Goal: Task Accomplishment & Management: Use online tool/utility

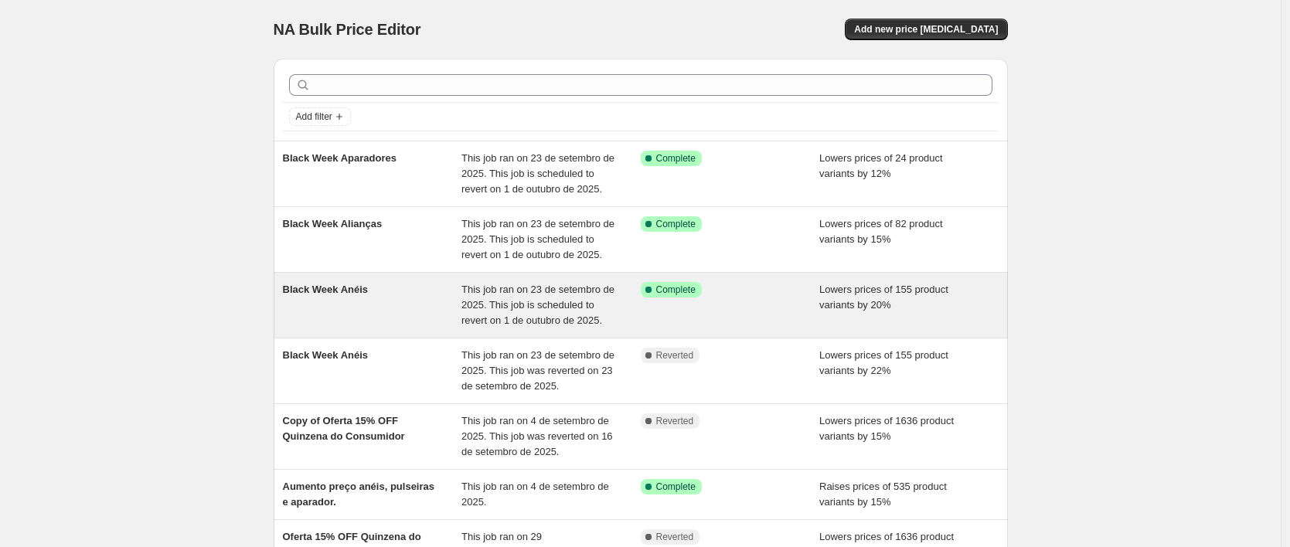
click at [435, 329] on div "Black Week Anéis" at bounding box center [372, 305] width 179 height 46
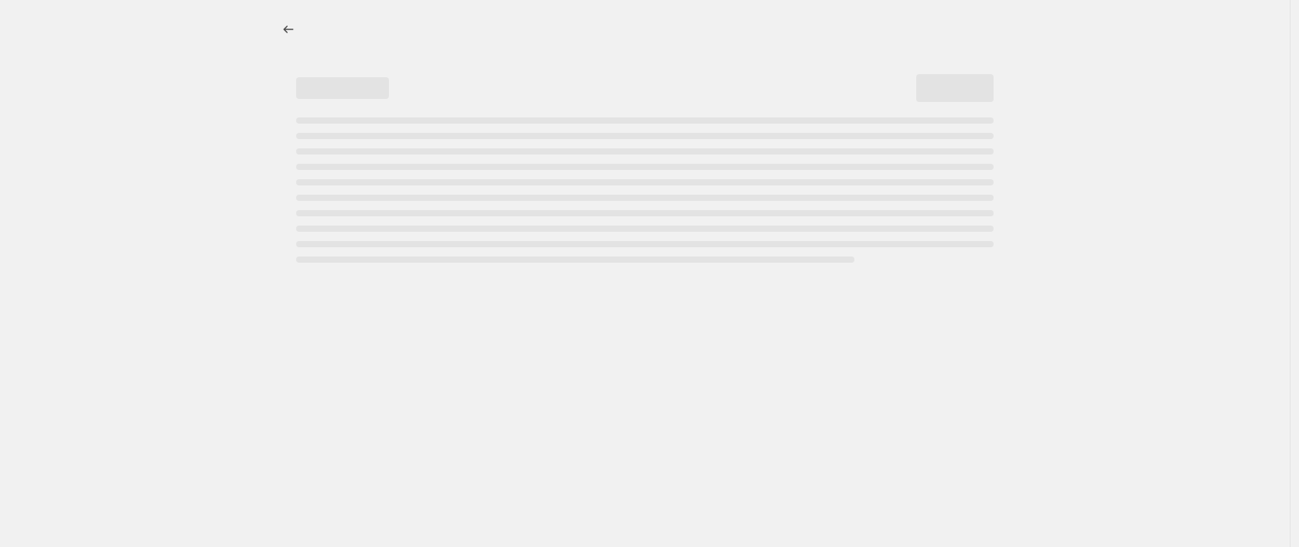
select select "percentage"
select select "collection"
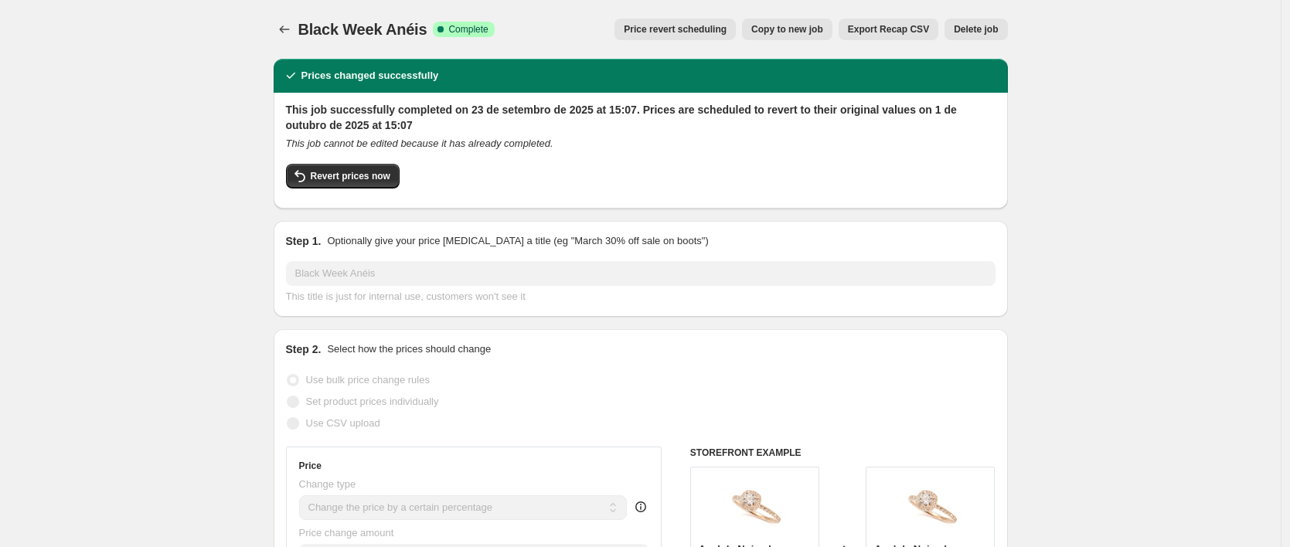
click at [812, 32] on span "Copy to new job" at bounding box center [787, 29] width 72 height 12
select select "percentage"
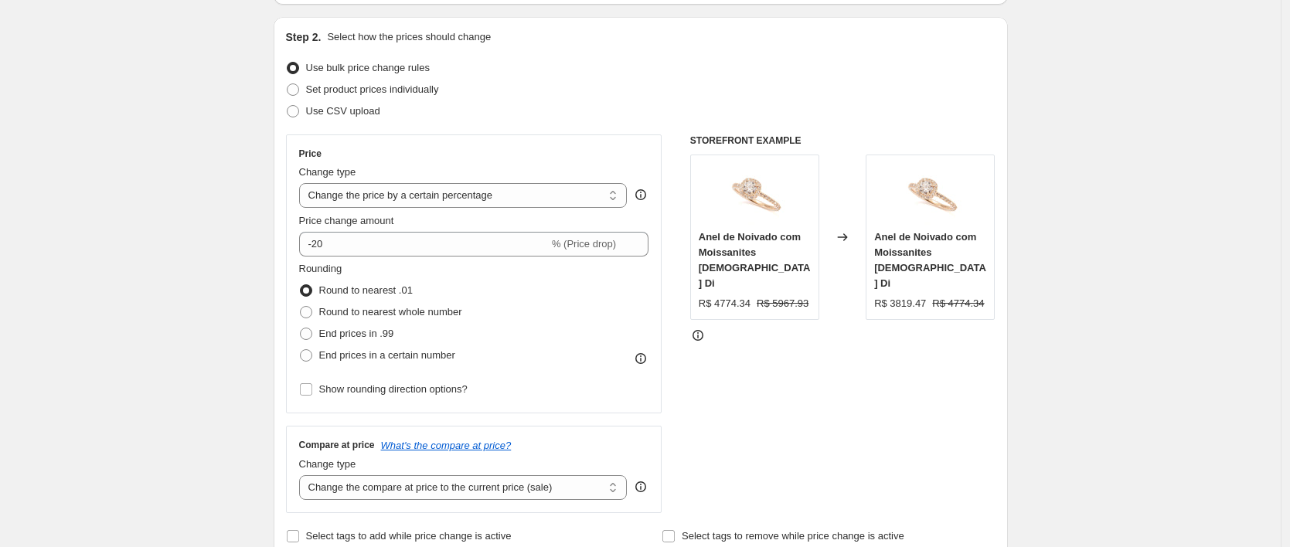
scroll to position [657, 0]
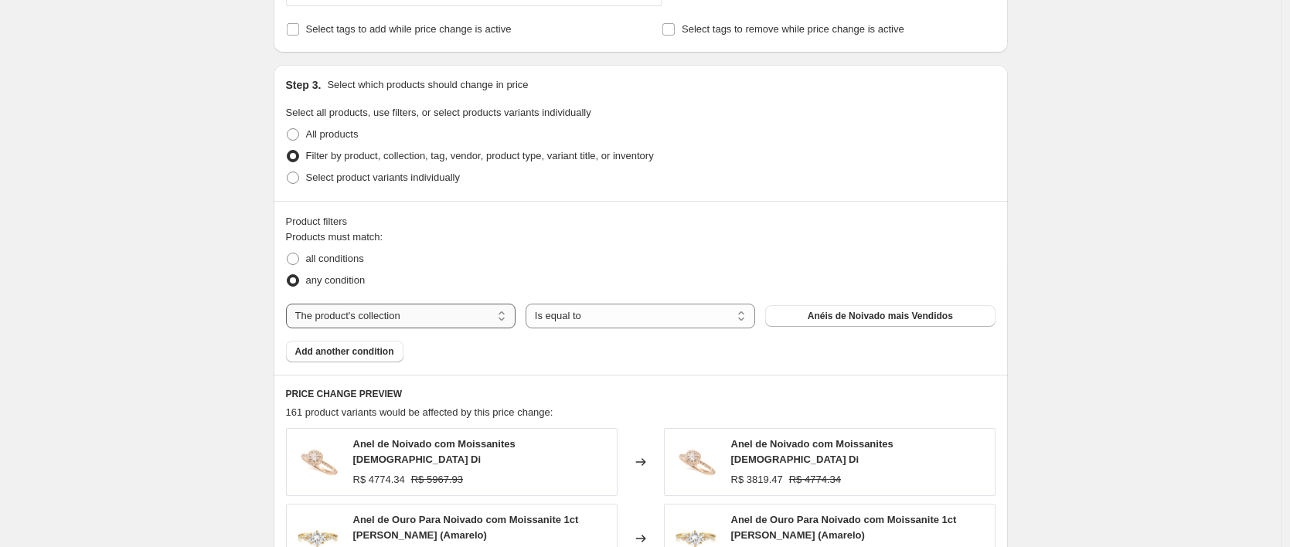
click at [413, 313] on select "The product The product's collection The product's tag The product's vendor The…" at bounding box center [401, 316] width 230 height 25
select select "product"
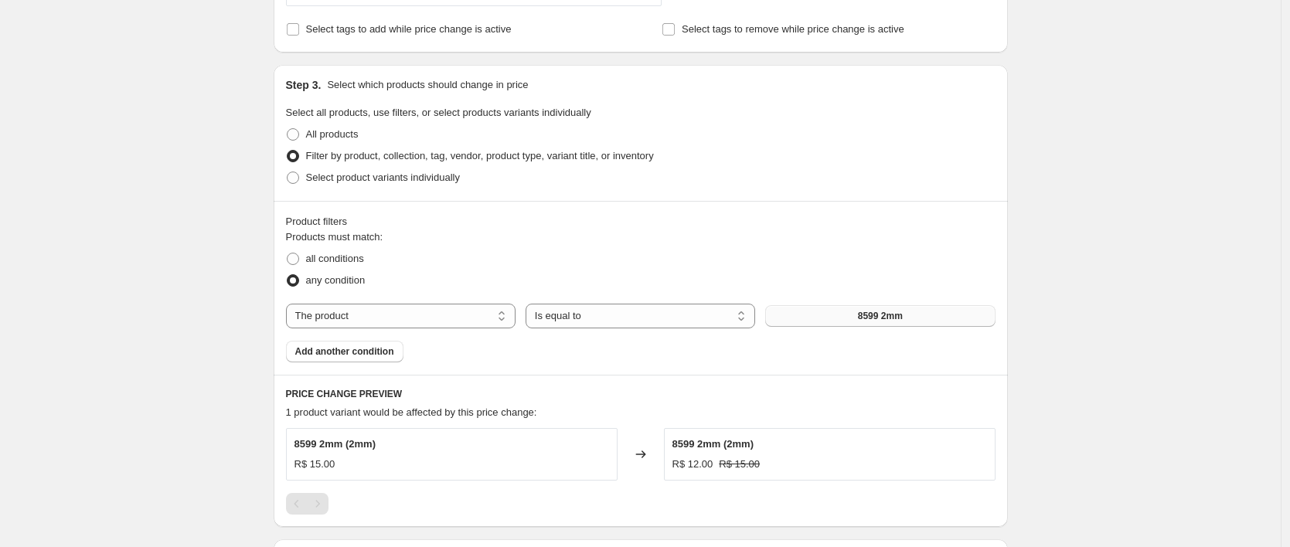
click at [883, 317] on span "8599 2mm" at bounding box center [880, 316] width 45 height 12
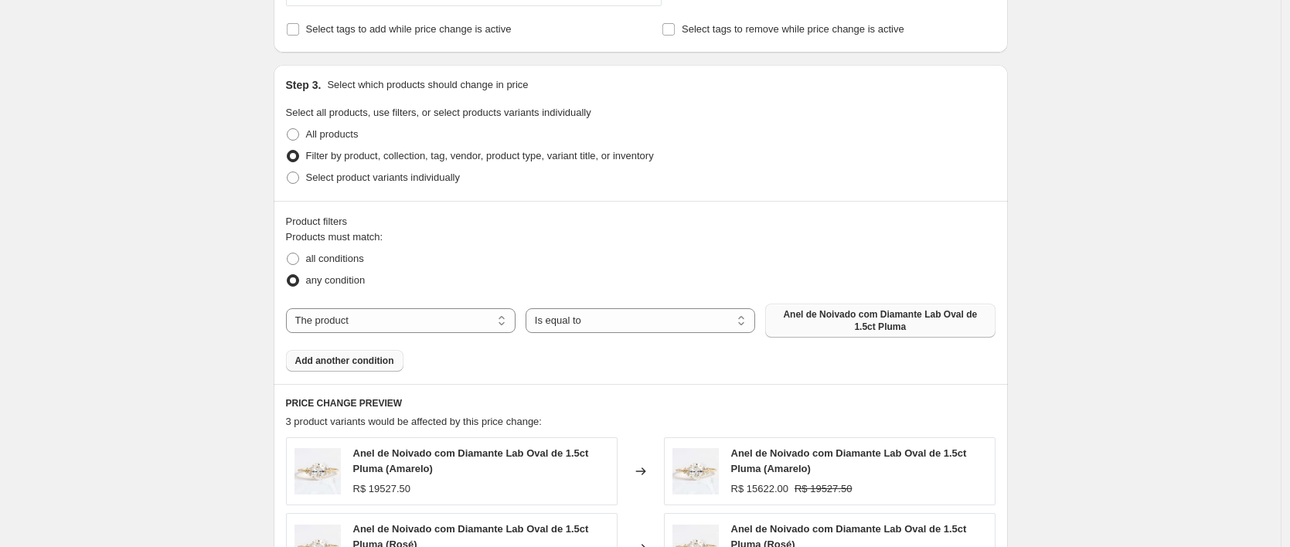
click at [376, 355] on span "Add another condition" at bounding box center [344, 361] width 99 height 12
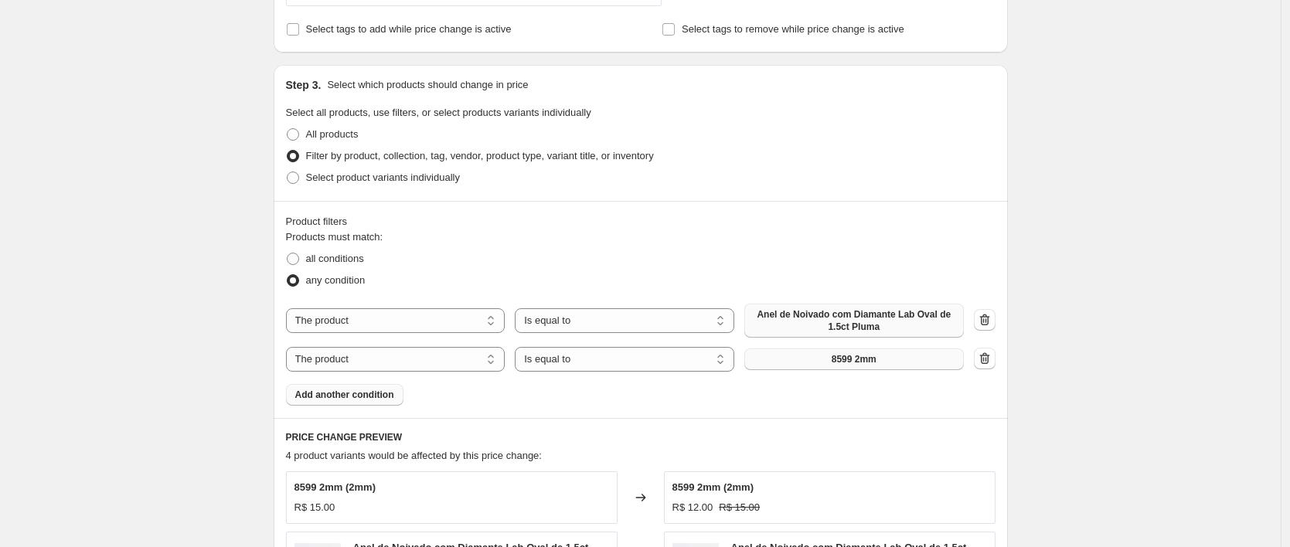
click at [860, 361] on span "8599 2mm" at bounding box center [854, 359] width 45 height 12
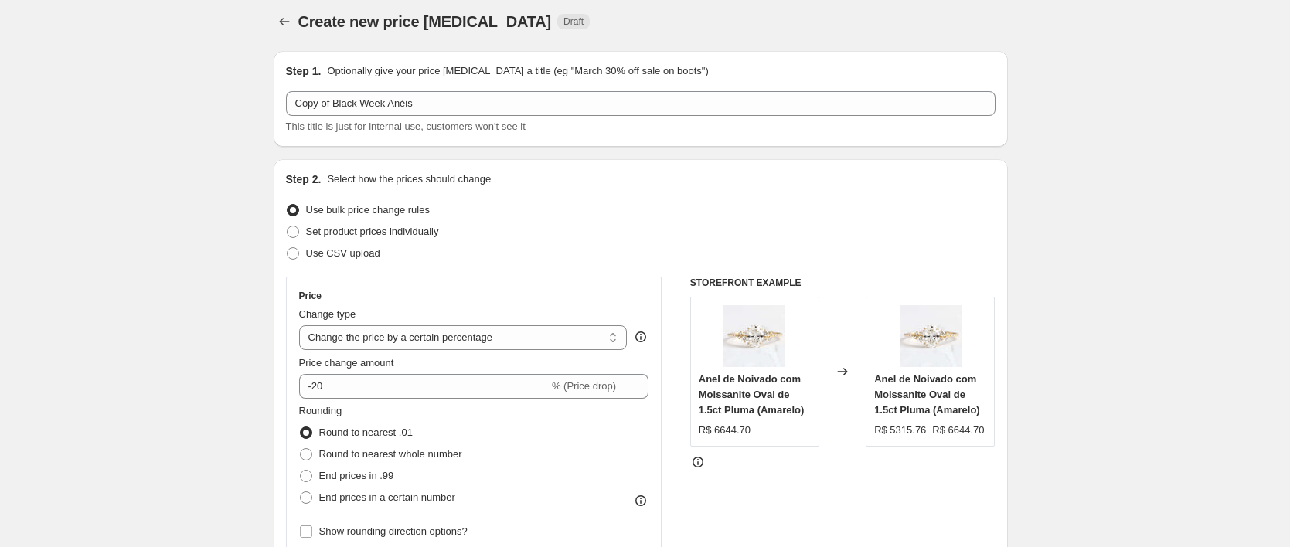
scroll to position [0, 0]
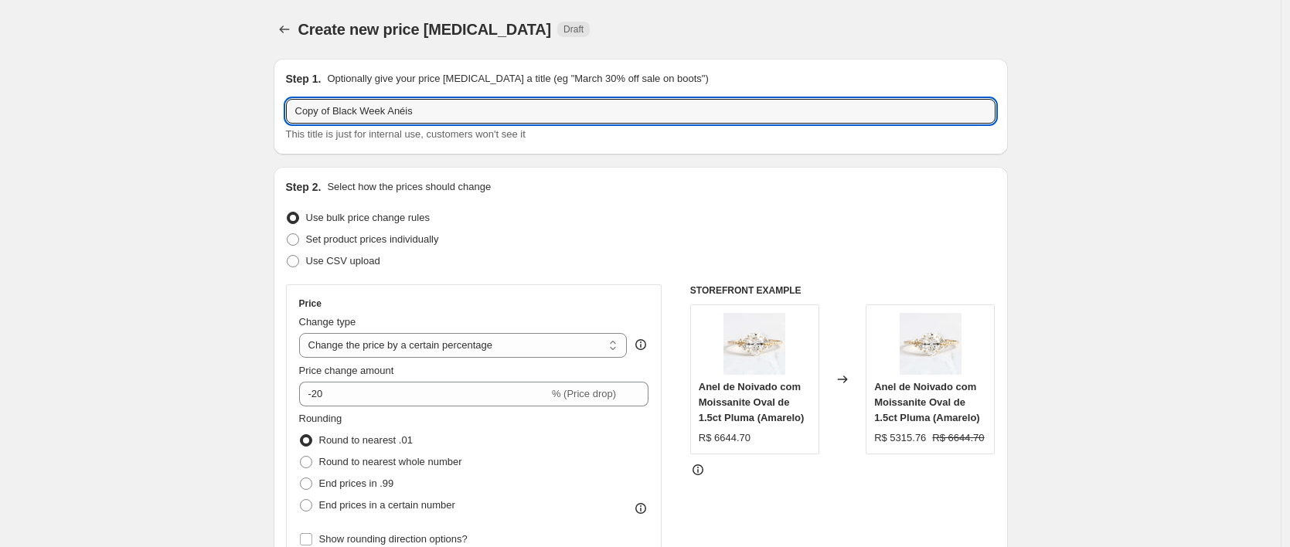
drag, startPoint x: 342, startPoint y: 112, endPoint x: 345, endPoint y: 138, distance: 25.7
type input "Black Week Anéis"
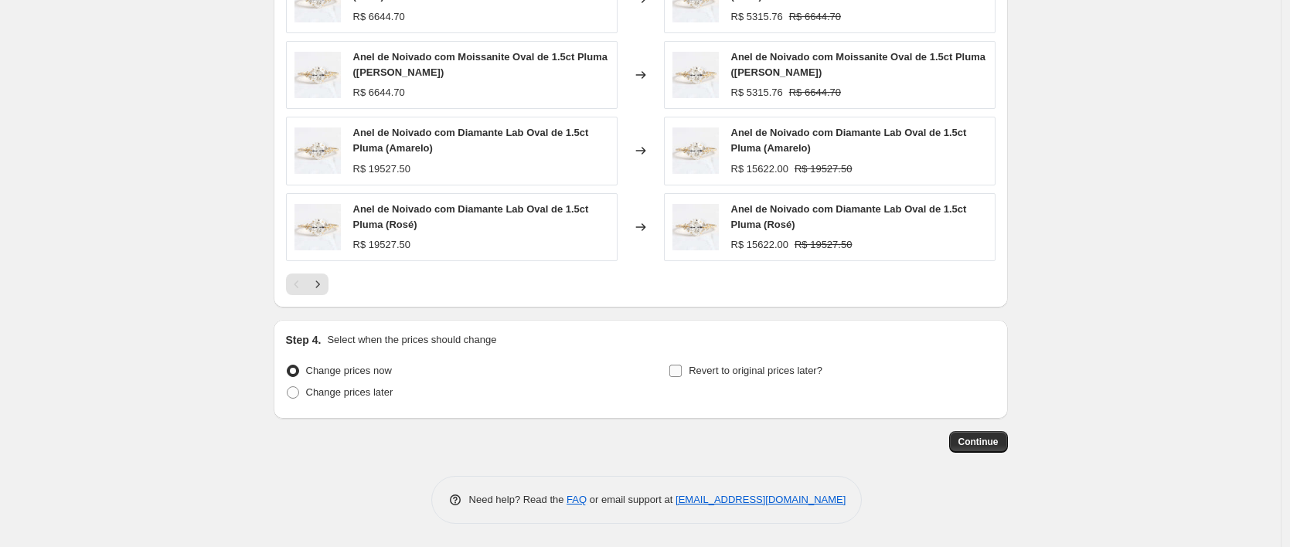
click at [782, 373] on span "Revert to original prices later?" at bounding box center [756, 371] width 134 height 12
click at [682, 373] on input "Revert to original prices later?" at bounding box center [675, 371] width 12 height 12
checkbox input "true"
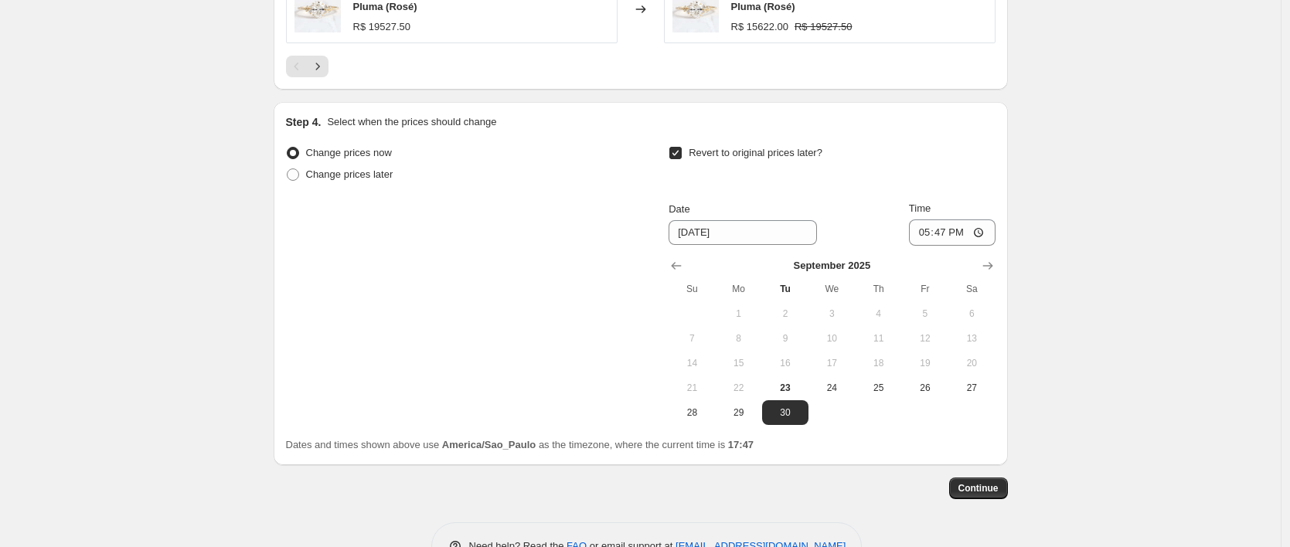
scroll to position [1514, 0]
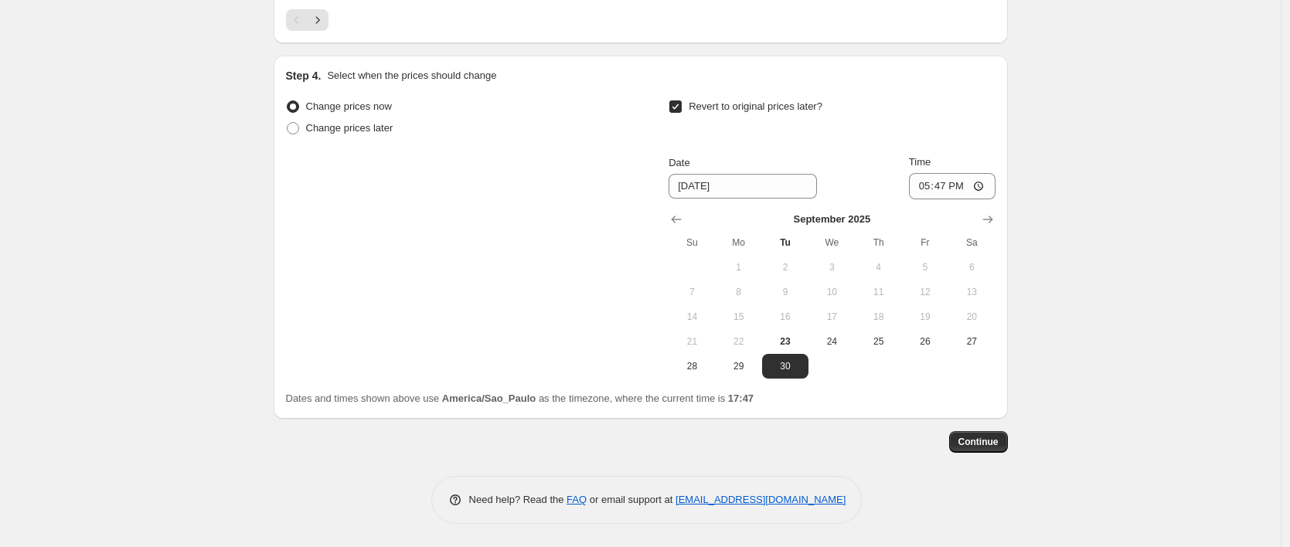
drag, startPoint x: 993, startPoint y: 210, endPoint x: 979, endPoint y: 221, distance: 18.2
click at [993, 210] on button "Show next month, October 2025" at bounding box center [988, 220] width 22 height 22
click at [824, 269] on span "1" at bounding box center [832, 267] width 34 height 12
type input "[DATE]"
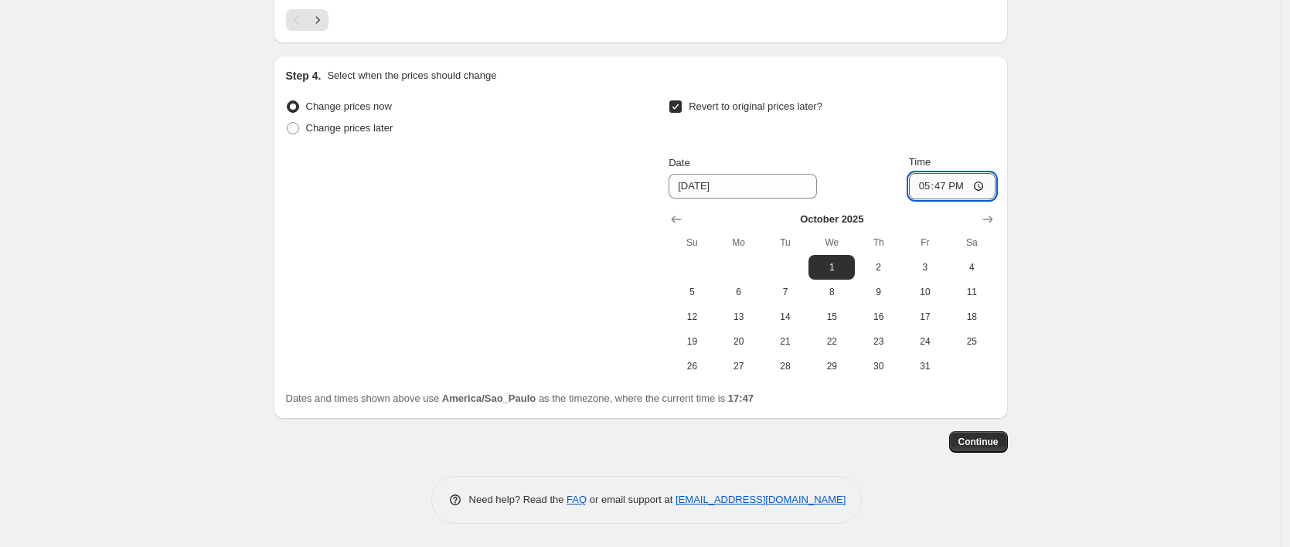
click at [933, 193] on input "17:47" at bounding box center [952, 186] width 87 height 26
type input "00:00"
click at [985, 438] on span "Continue" at bounding box center [979, 442] width 40 height 12
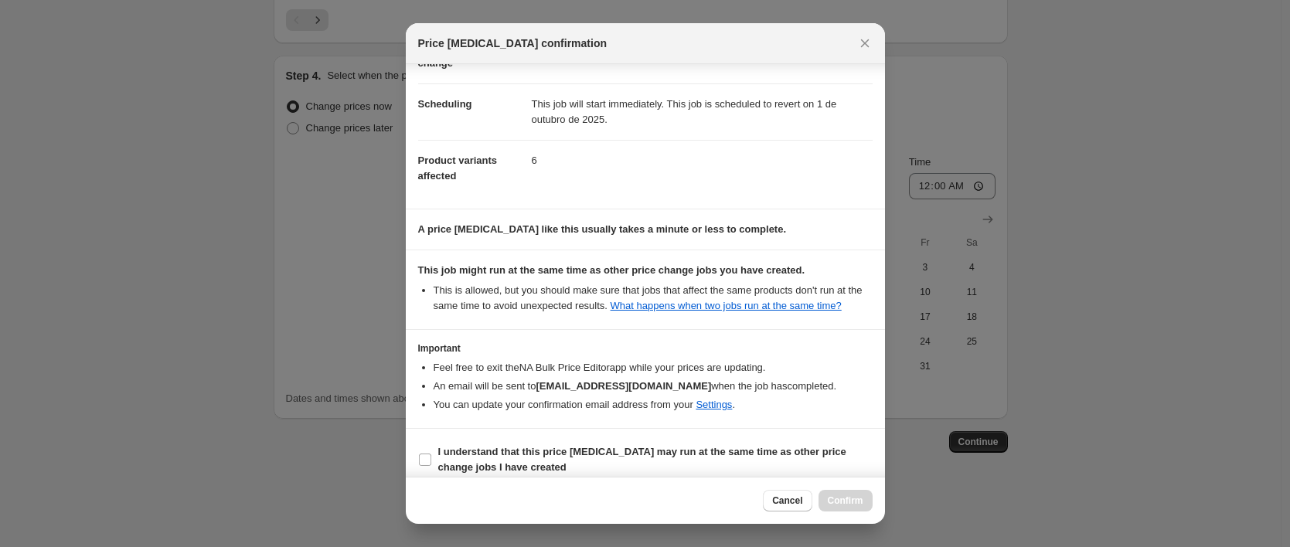
scroll to position [135, 0]
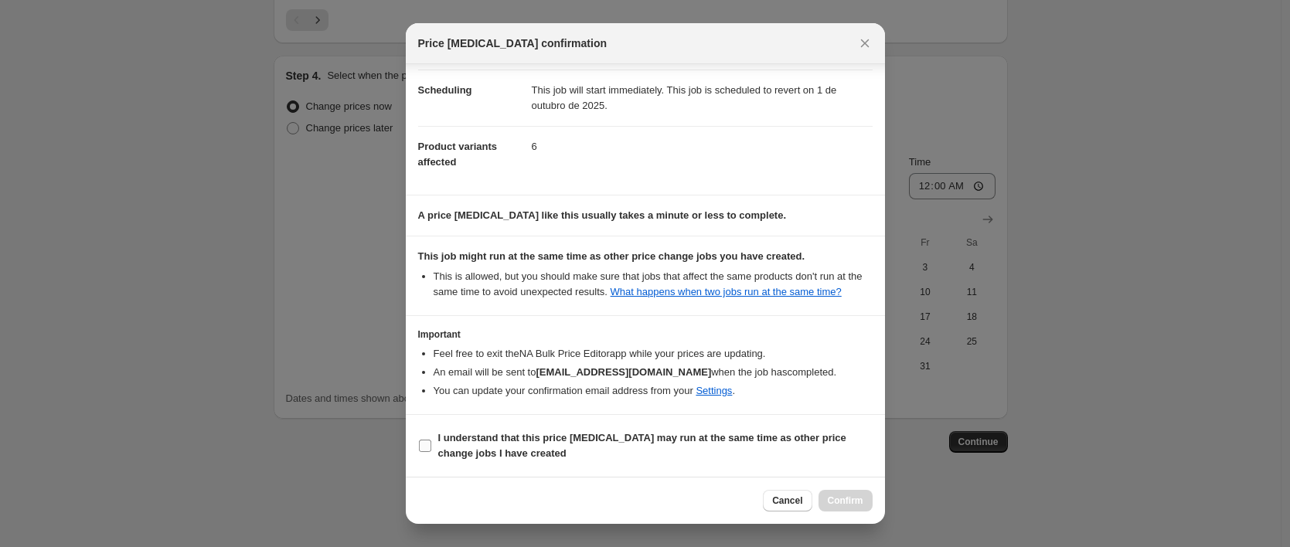
click at [528, 432] on b "I understand that this price [MEDICAL_DATA] may run at the same time as other p…" at bounding box center [642, 445] width 408 height 27
click at [431, 440] on input "I understand that this price [MEDICAL_DATA] may run at the same time as other p…" at bounding box center [425, 446] width 12 height 12
checkbox input "true"
drag, startPoint x: 836, startPoint y: 493, endPoint x: 675, endPoint y: 290, distance: 259.7
click at [837, 493] on button "Confirm" at bounding box center [846, 501] width 54 height 22
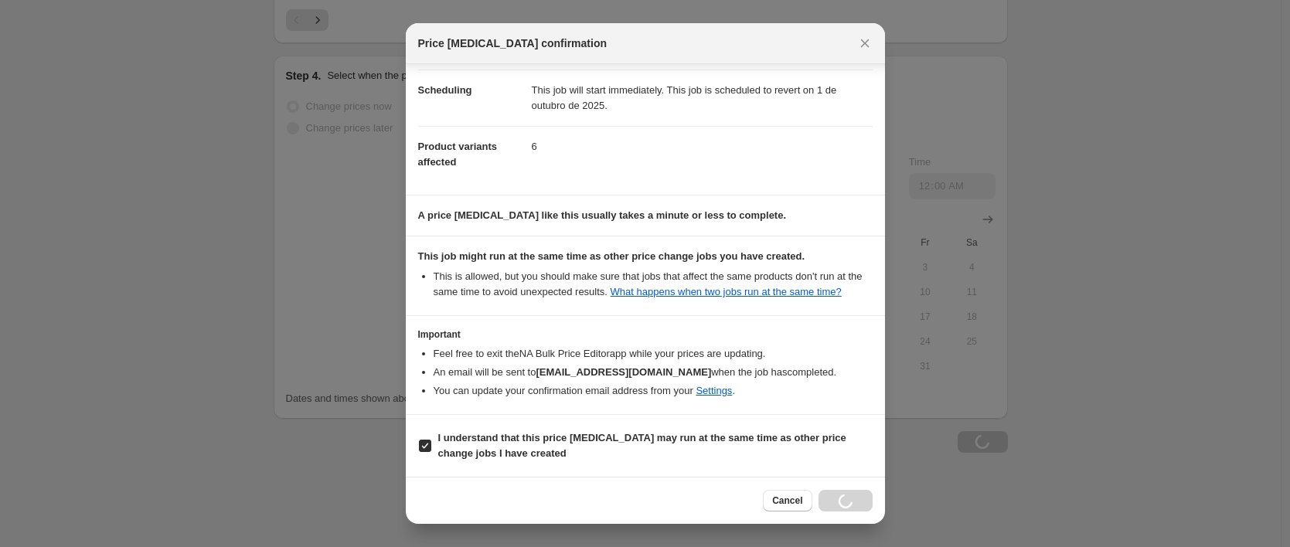
scroll to position [1514, 0]
